Goal: Obtain resource: Download file/media

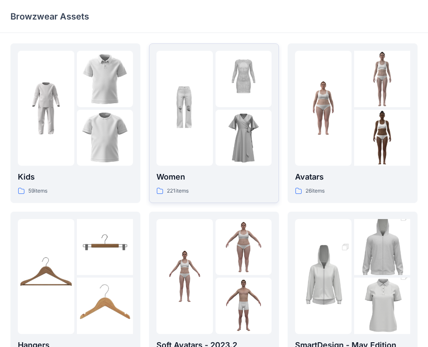
click at [249, 155] on img at bounding box center [243, 138] width 56 height 56
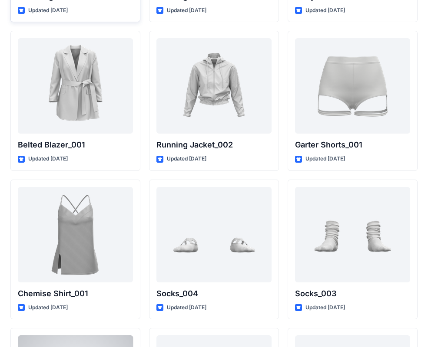
scroll to position [10392, 0]
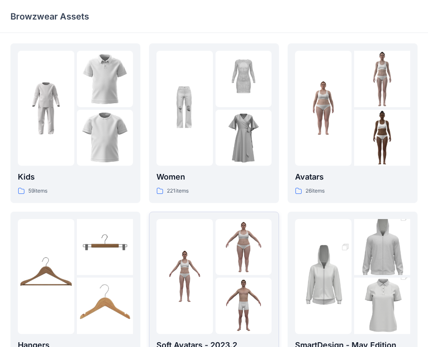
scroll to position [170, 0]
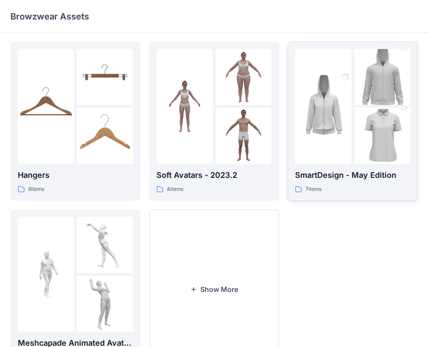
click at [351, 191] on div "7 items" at bounding box center [352, 189] width 115 height 9
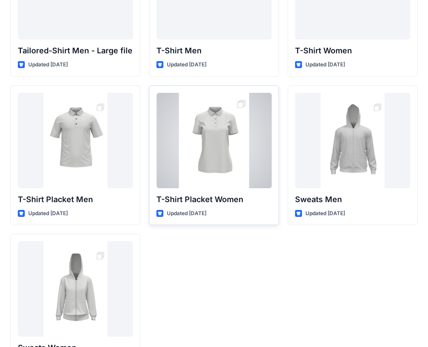
scroll to position [132, 0]
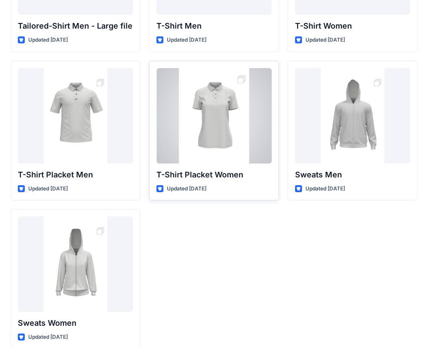
click at [229, 134] on div at bounding box center [213, 115] width 115 height 95
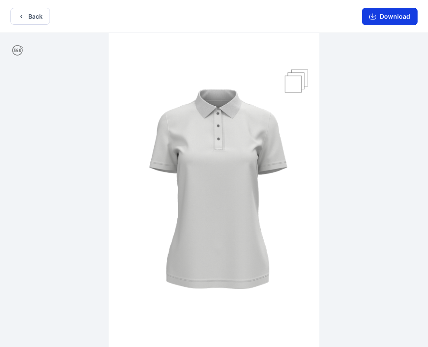
click at [402, 18] on button "Download" at bounding box center [390, 16] width 56 height 17
